Goal: Task Accomplishment & Management: Use online tool/utility

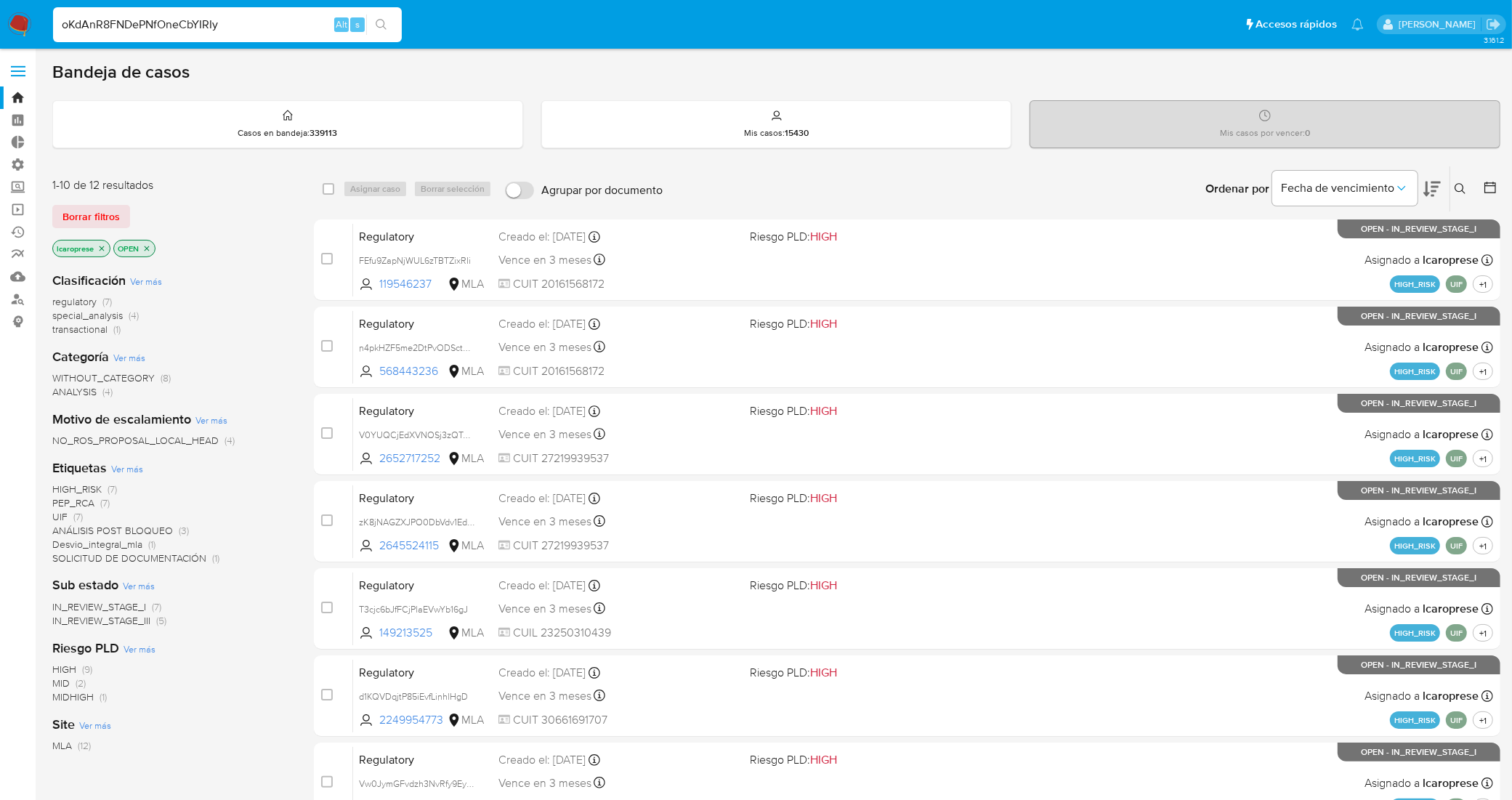
type input "oKdAnR8FNDePNfOneCbYIRIy"
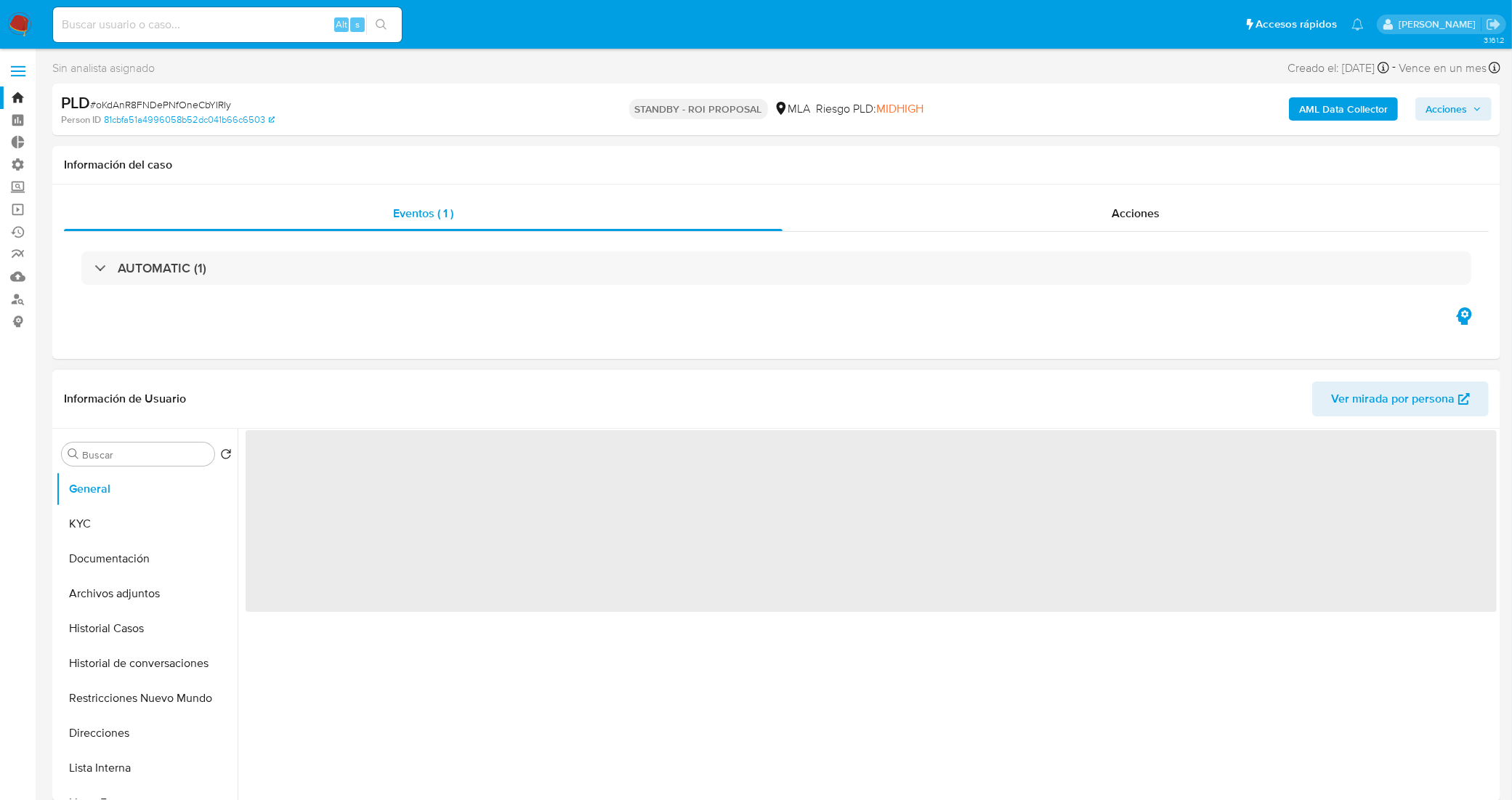
select select "10"
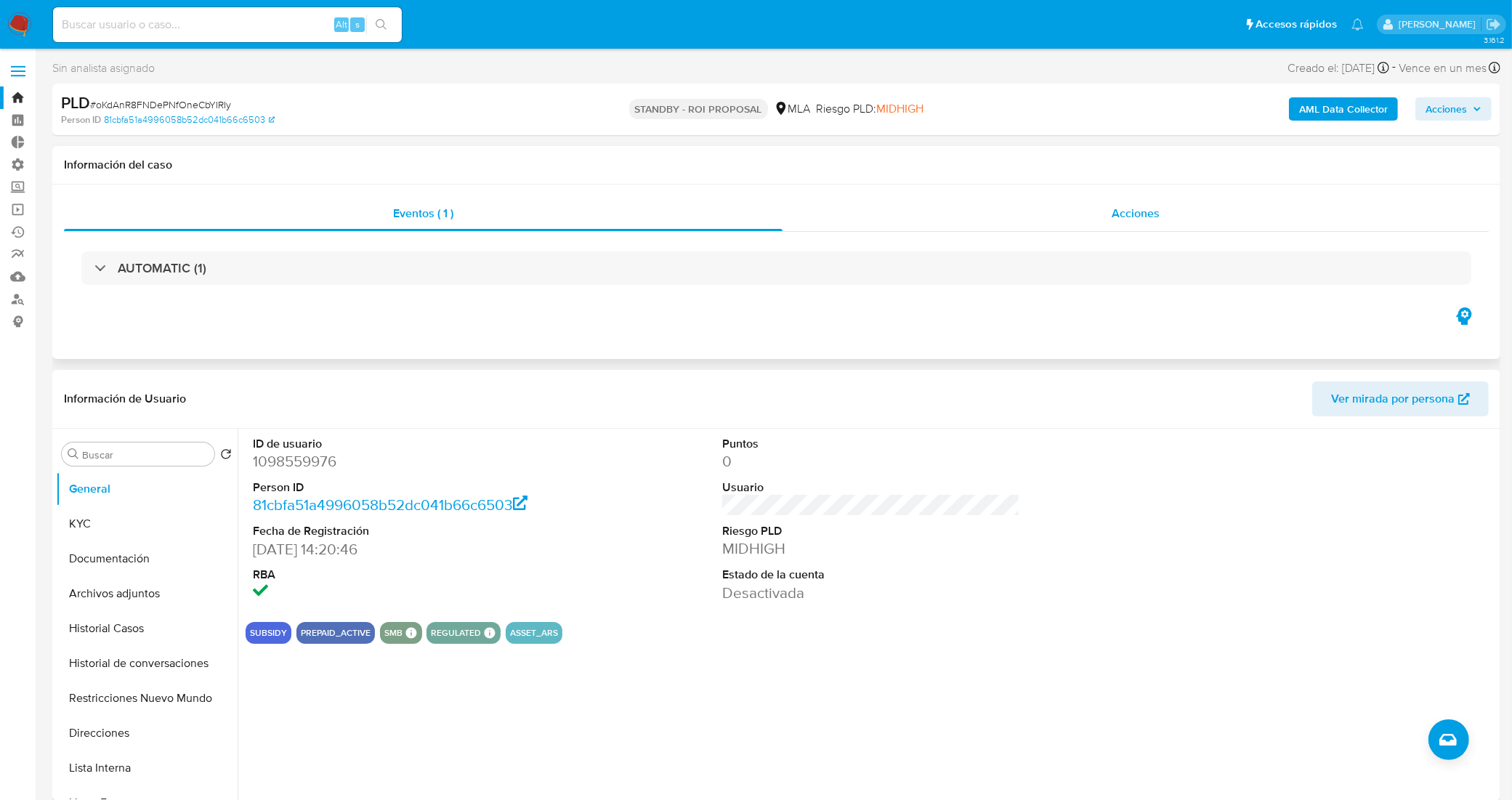
click at [1052, 222] on div "Acciones" at bounding box center [1135, 213] width 706 height 35
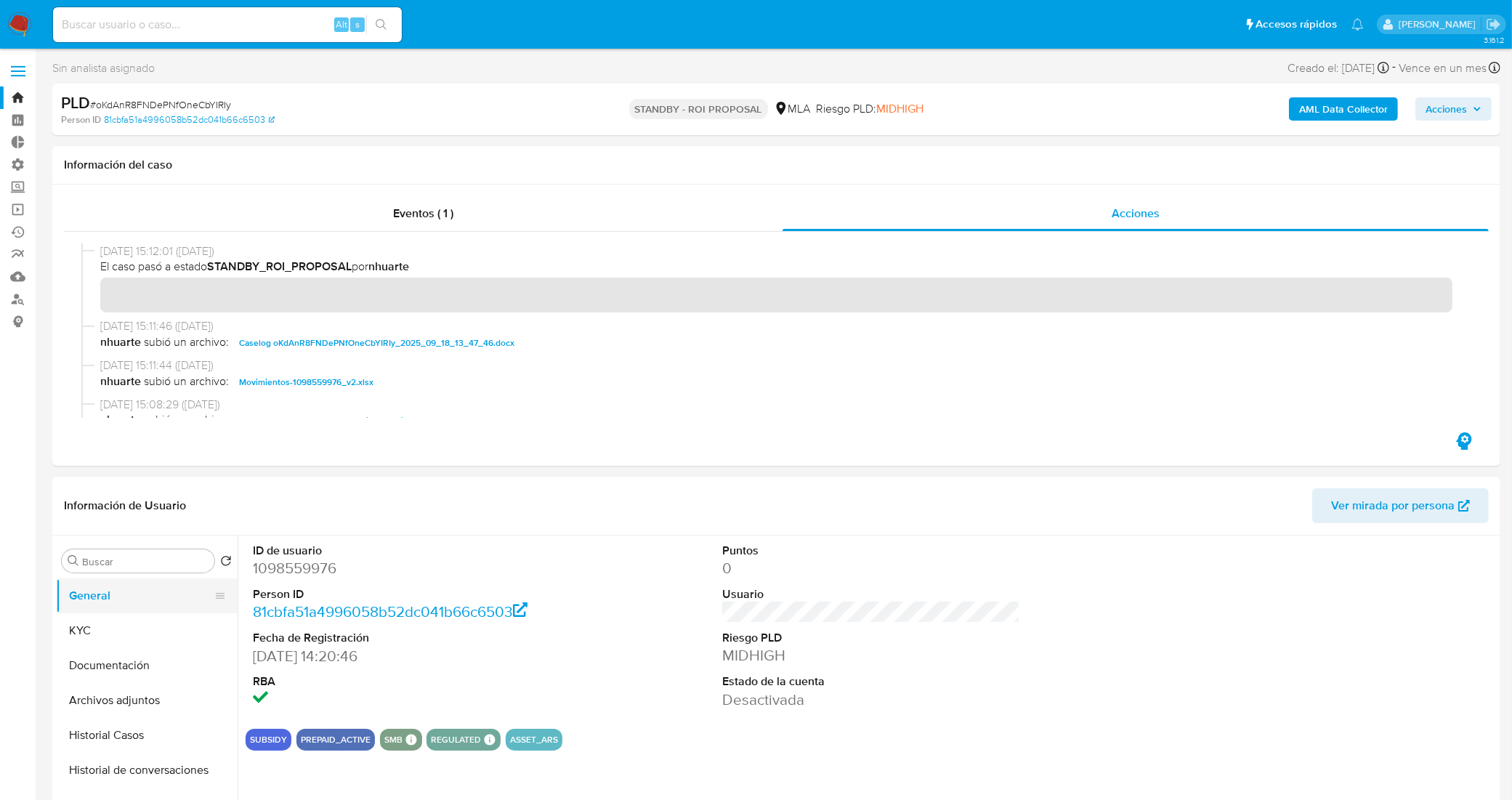
click at [92, 597] on button "General" at bounding box center [140, 595] width 170 height 35
click at [182, 26] on input at bounding box center [227, 25] width 349 height 19
paste input "NZtPk5BAV9Hu3tEQcyGtzg59"
type input "NZtPk5BAV9Hu3tEQcyGtzg59"
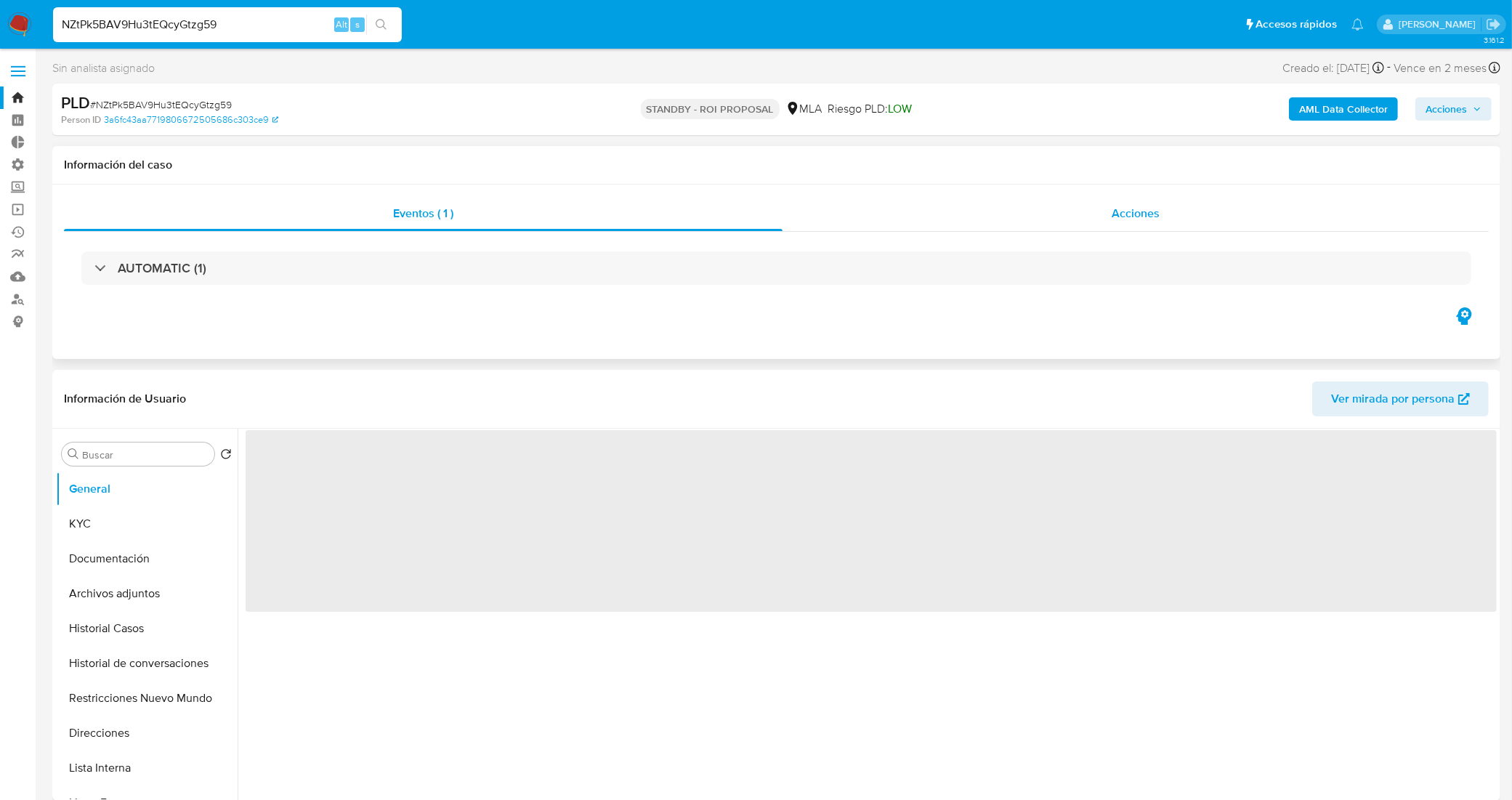
click at [954, 203] on div "Acciones" at bounding box center [1135, 213] width 706 height 35
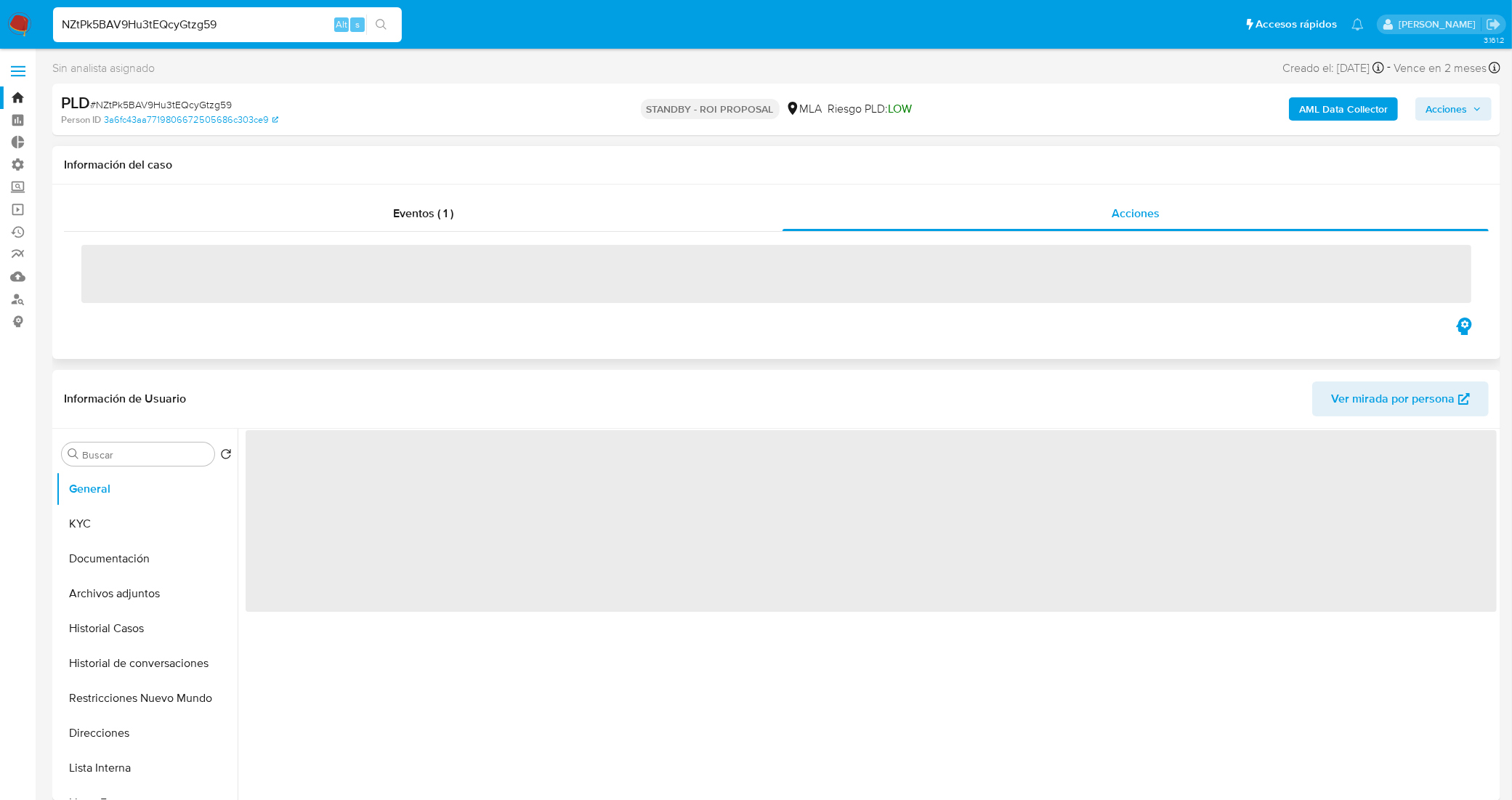
select select "10"
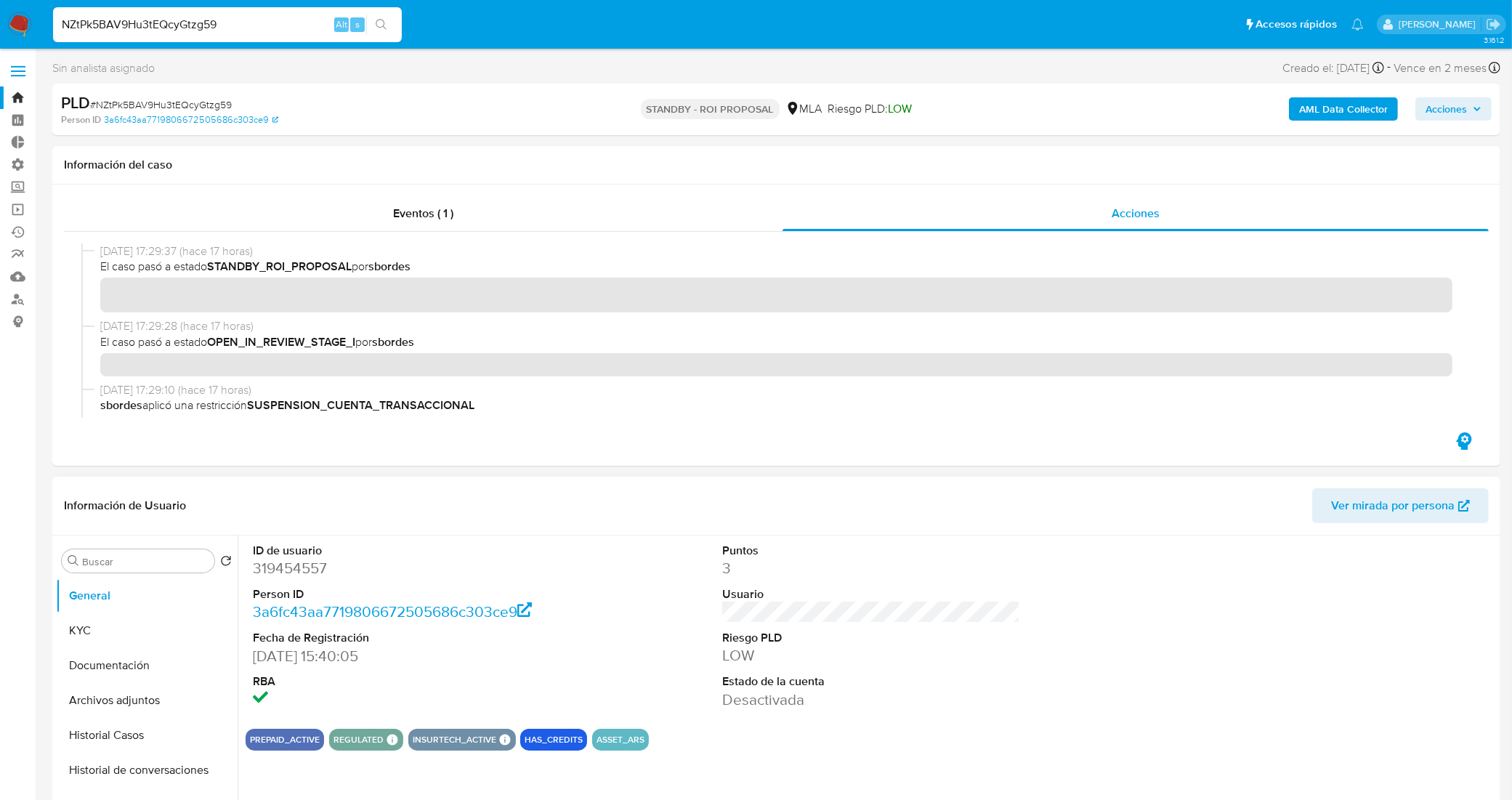
click at [1152, 676] on div "ID de usuario 319454557 Person ID 3a6fc43aa7719806672505686c303ce9 Fecha de Reg…" at bounding box center [871, 626] width 1251 height 181
